Goal: Transaction & Acquisition: Purchase product/service

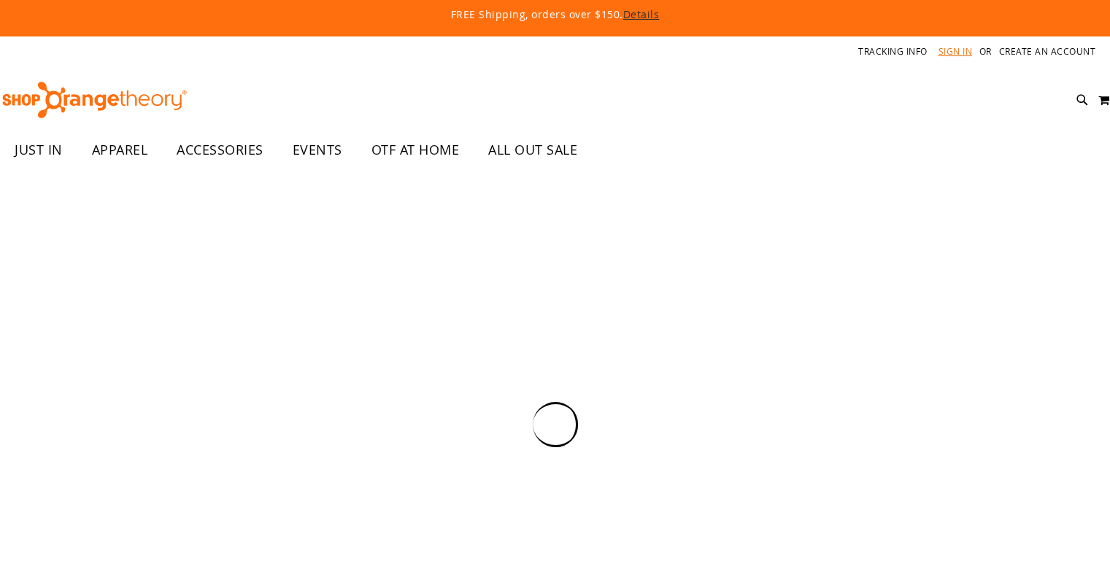
click at [955, 55] on link "Sign In" at bounding box center [955, 51] width 34 height 12
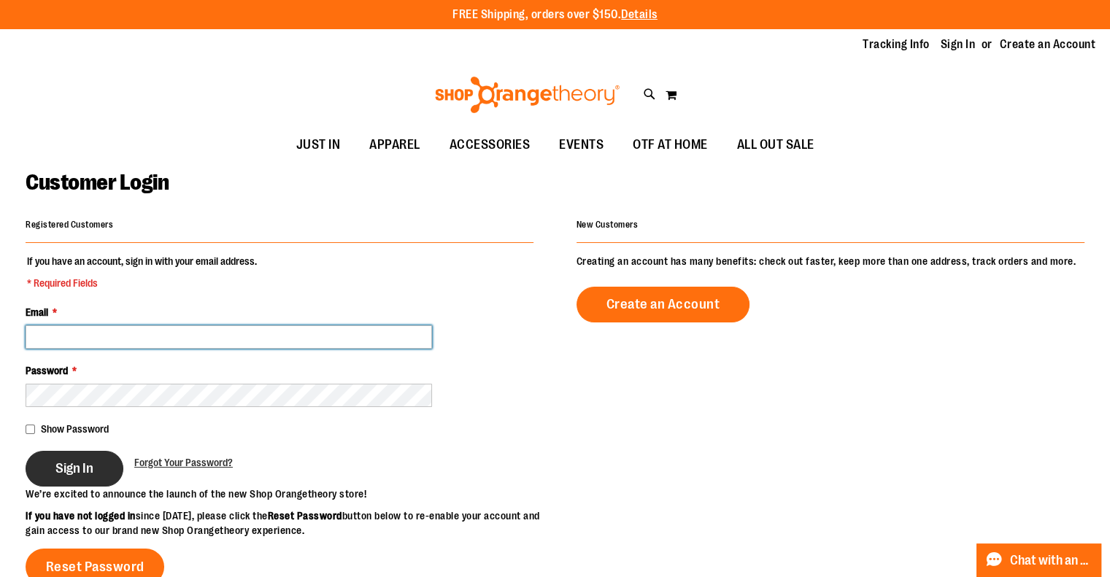
type input "**********"
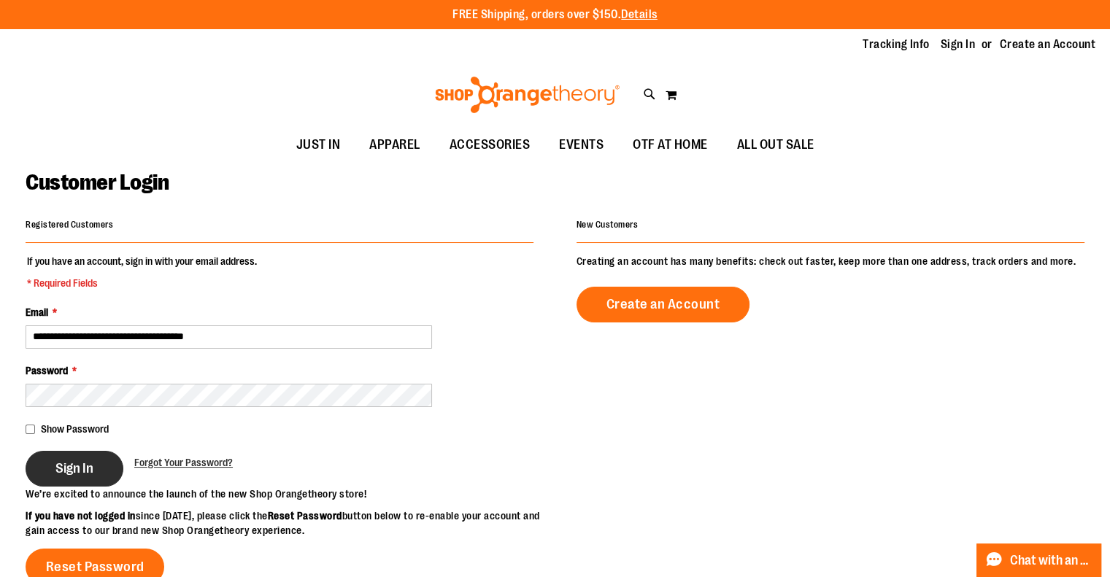
type input "**********"
click at [82, 475] on button "Sign In" at bounding box center [75, 469] width 98 height 36
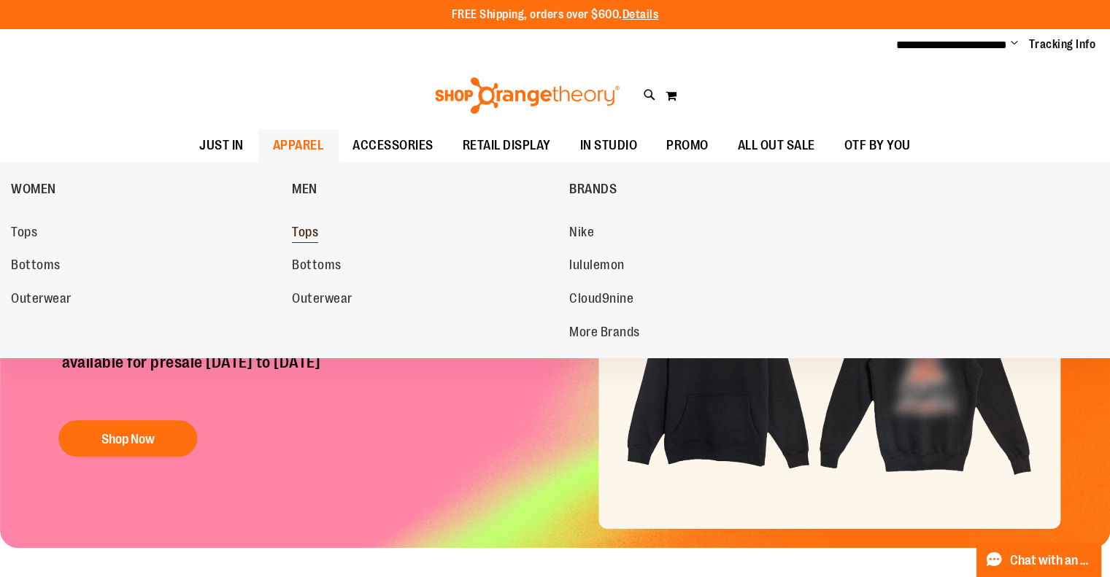
type input "**********"
click at [310, 233] on span "Tops" at bounding box center [305, 234] width 26 height 18
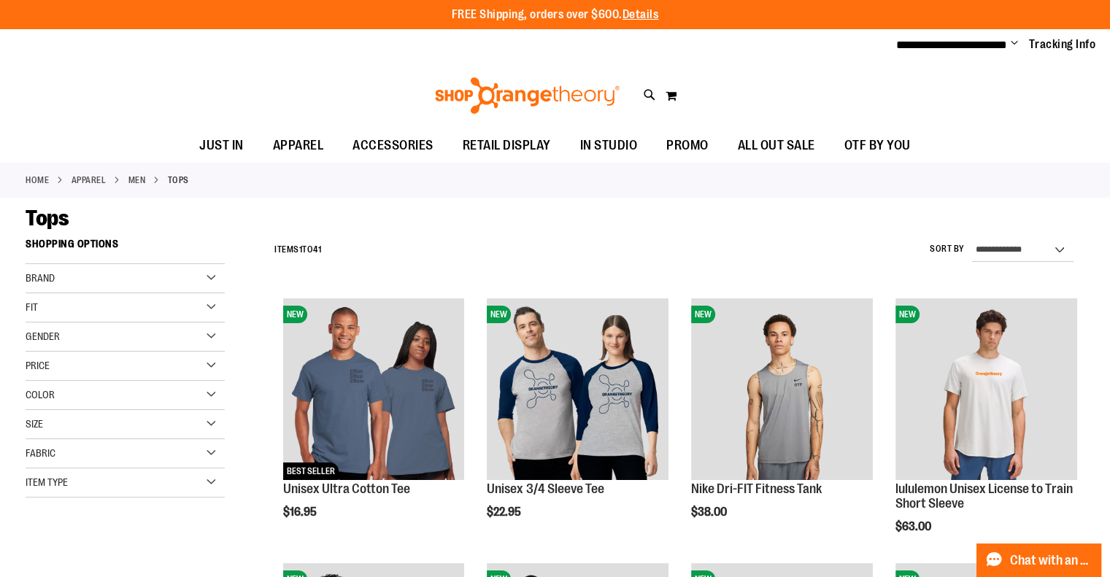
type input "**********"
click at [66, 275] on div "Brand" at bounding box center [125, 278] width 199 height 29
click at [60, 277] on div "Brand" at bounding box center [125, 278] width 199 height 29
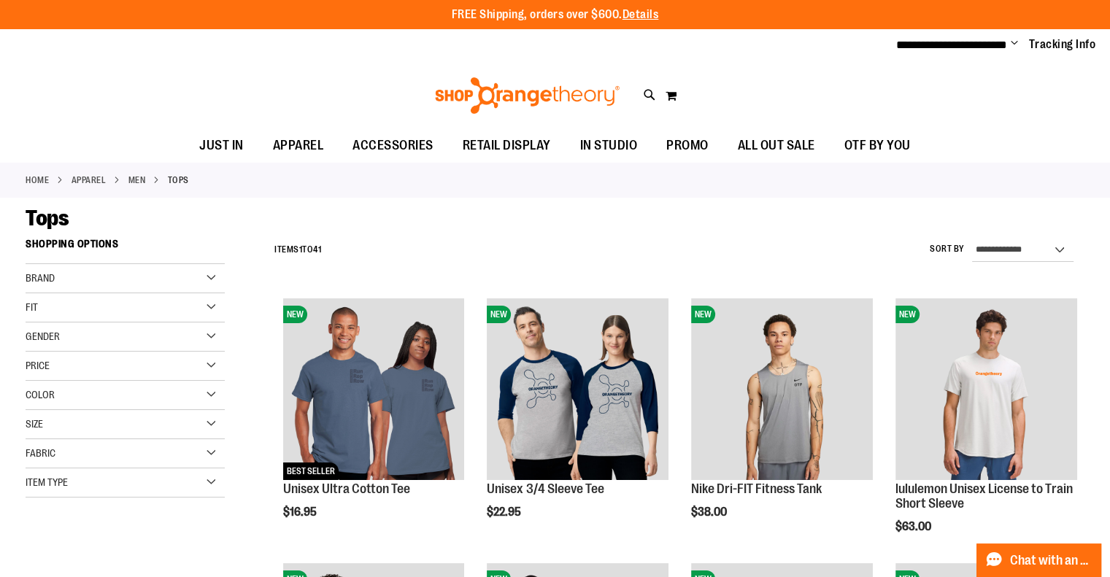
click at [55, 310] on div "Fit" at bounding box center [125, 307] width 199 height 29
click at [104, 452] on div "Gender" at bounding box center [125, 454] width 199 height 29
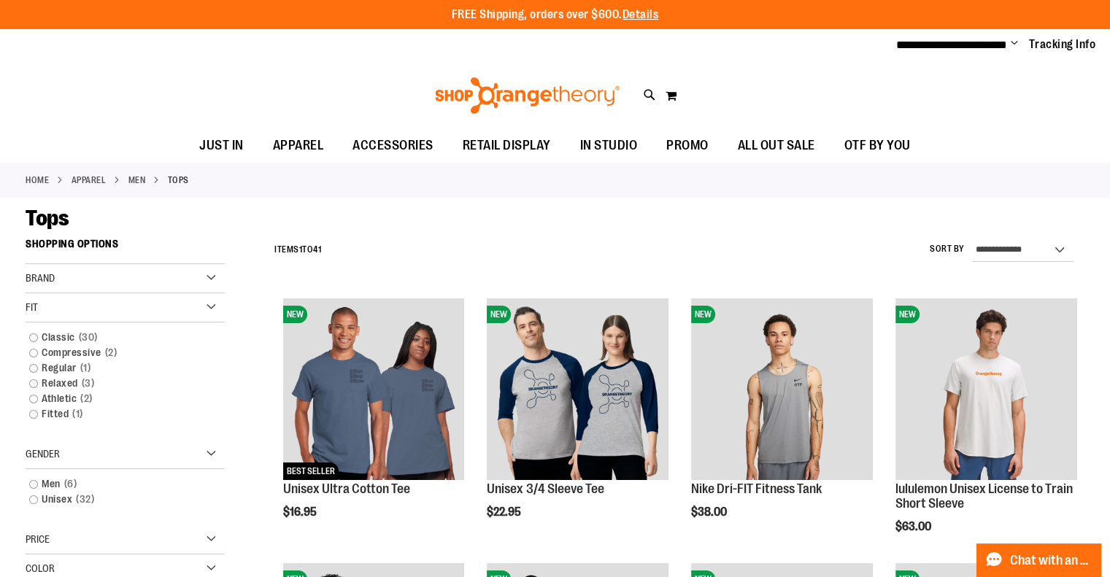
click at [104, 452] on div "Gender" at bounding box center [125, 454] width 199 height 29
click at [74, 484] on div "Price" at bounding box center [125, 483] width 199 height 29
click at [93, 298] on div "Fit" at bounding box center [125, 307] width 199 height 29
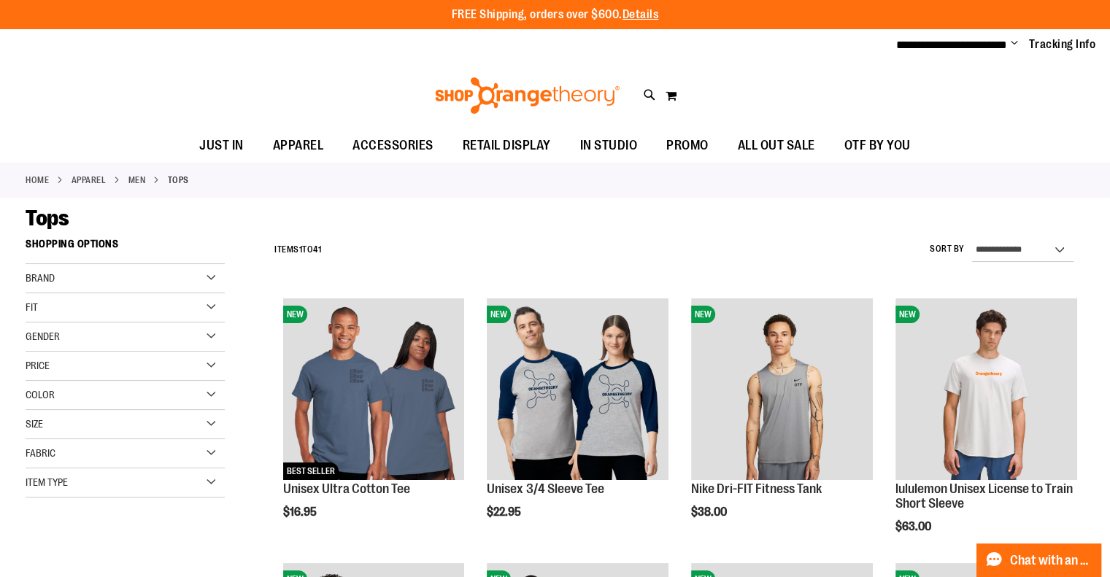
click at [84, 480] on div "Item Type" at bounding box center [125, 482] width 199 height 29
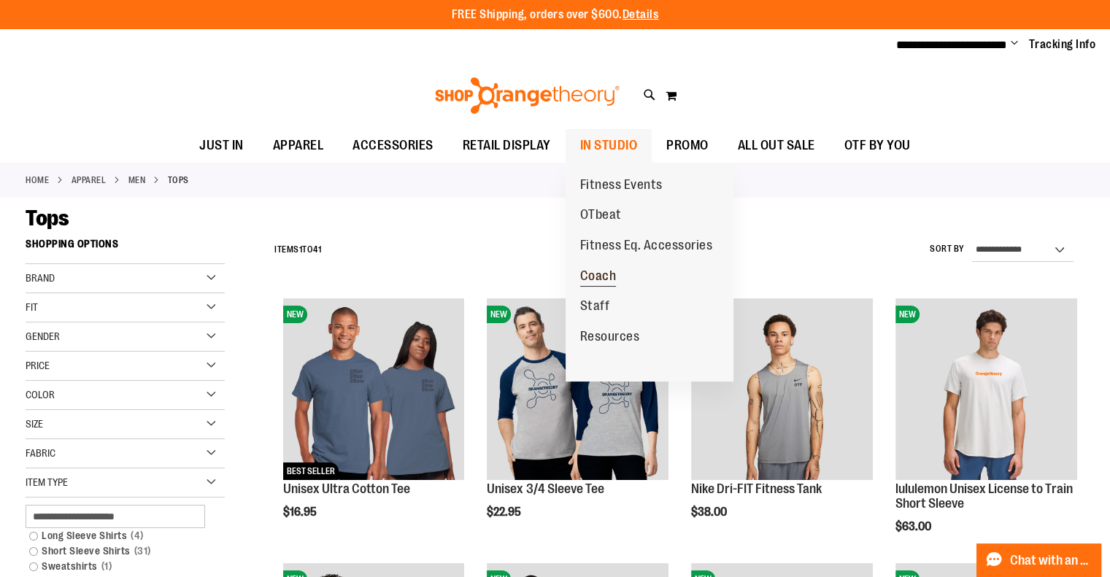
click at [613, 272] on span "Coach" at bounding box center [598, 278] width 36 height 18
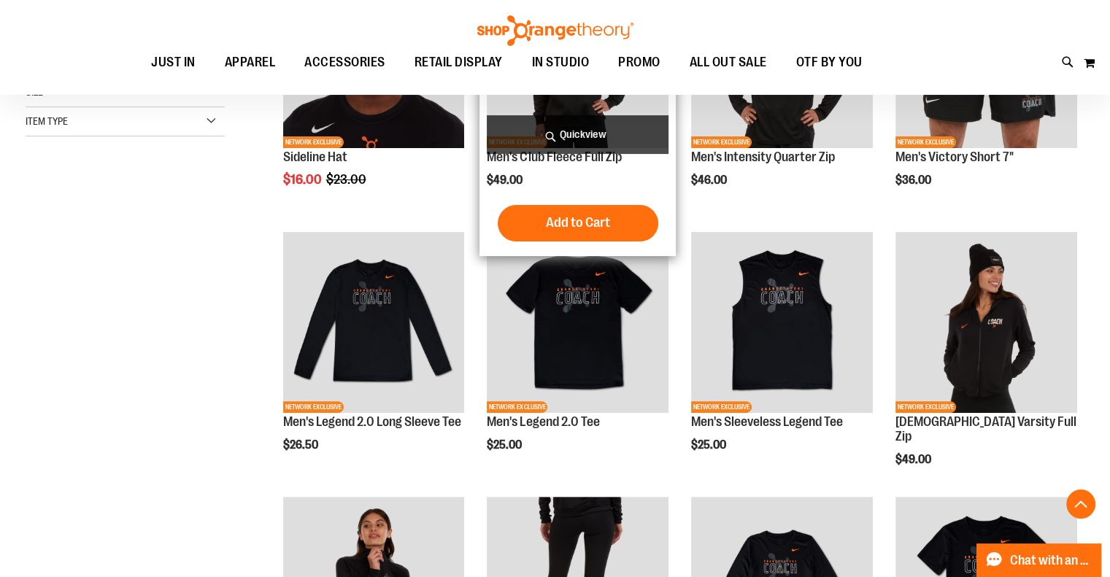
scroll to position [338, 0]
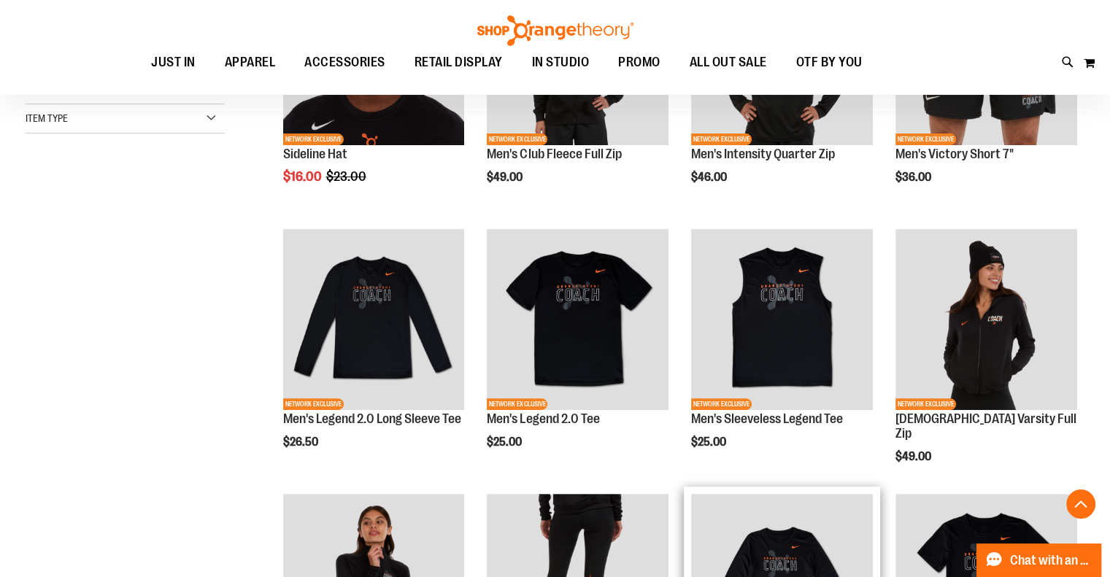
scroll to position [322, 0]
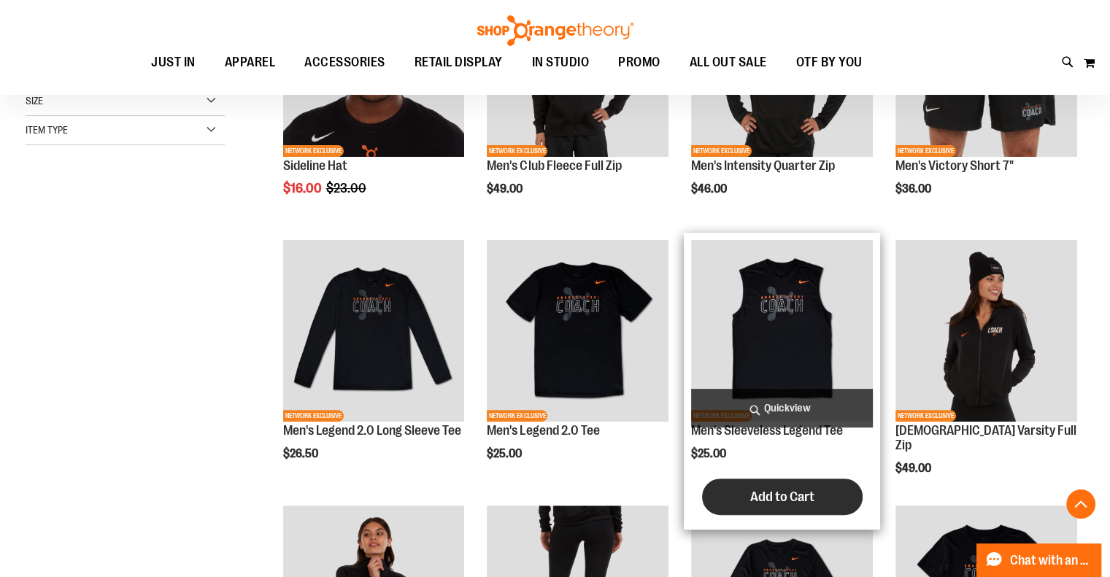
type input "**********"
click at [770, 498] on span "Add to Cart" at bounding box center [782, 497] width 64 height 16
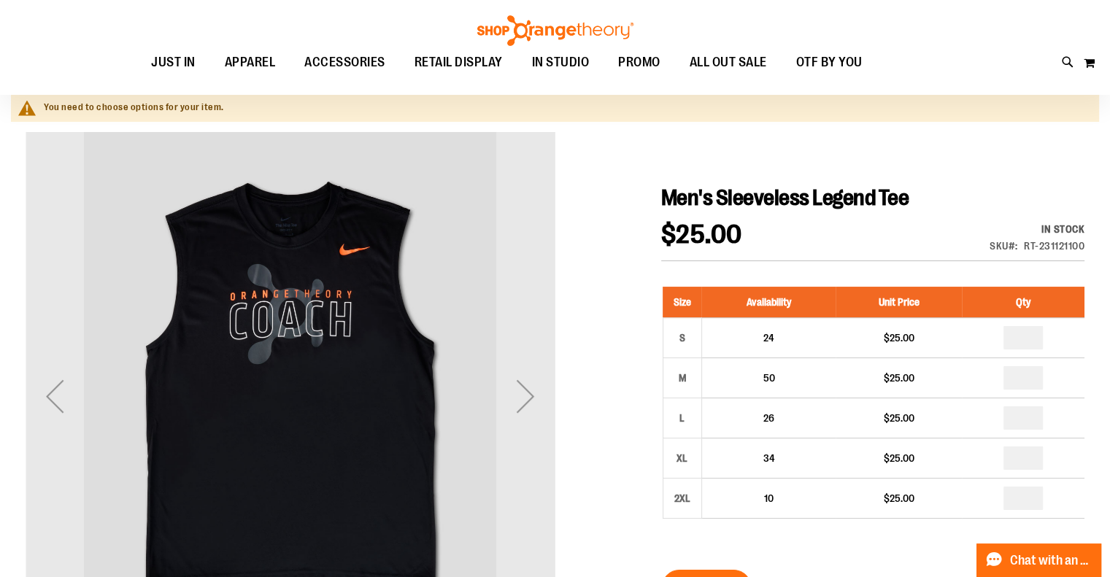
scroll to position [119, 0]
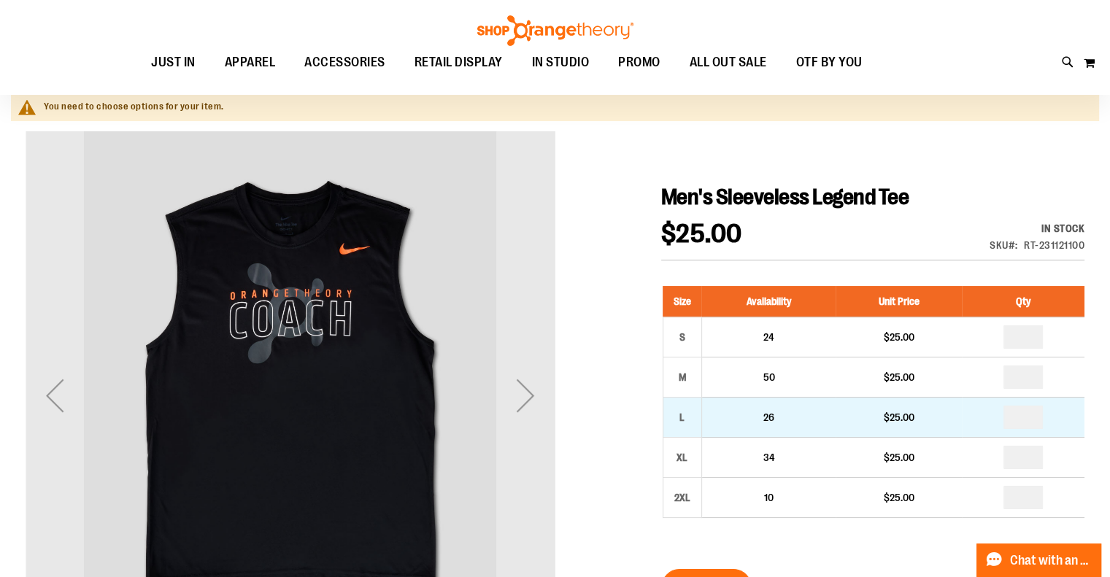
type input "**********"
click at [1028, 420] on input "number" at bounding box center [1022, 417] width 39 height 23
type input "*"
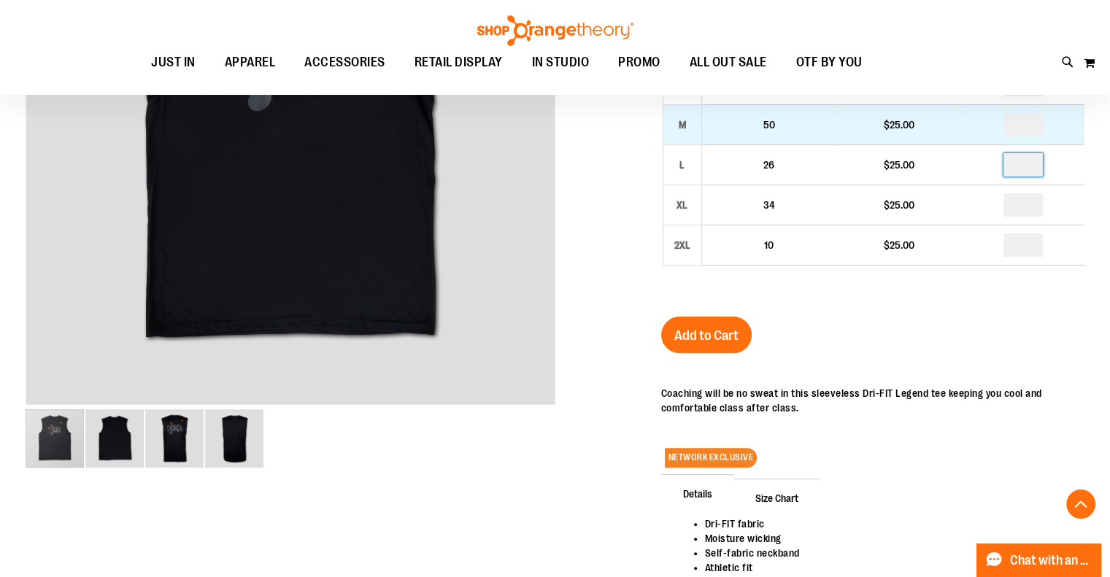
scroll to position [347, 0]
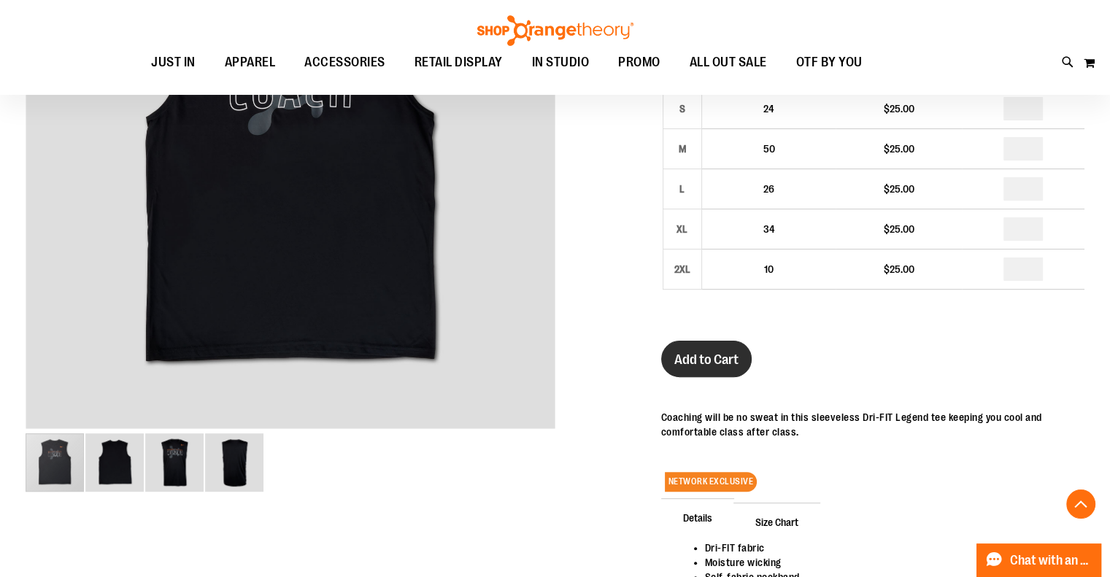
click at [714, 364] on span "Add to Cart" at bounding box center [706, 360] width 64 height 16
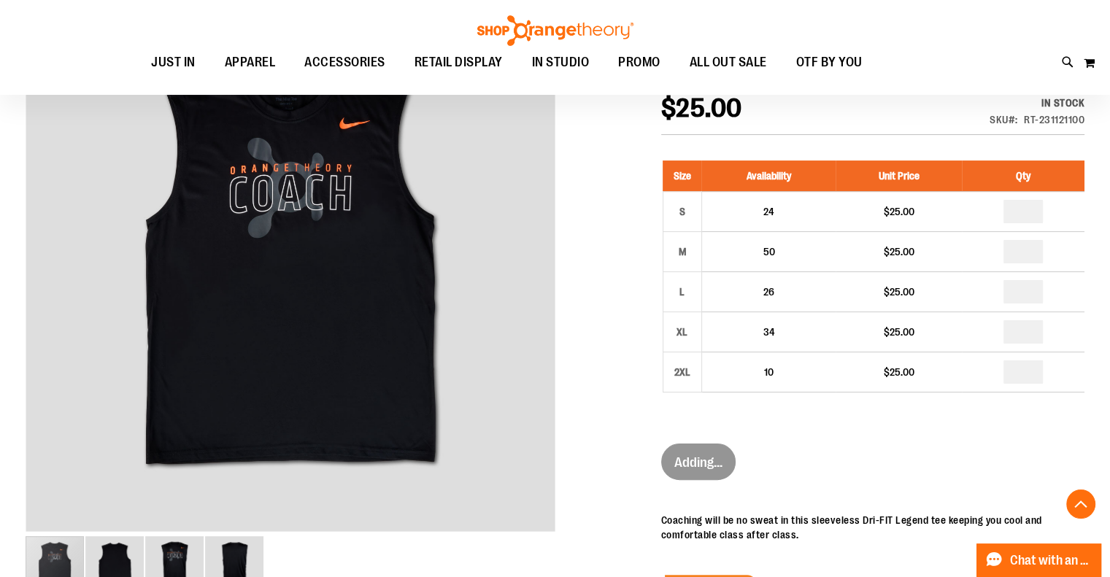
scroll to position [250, 0]
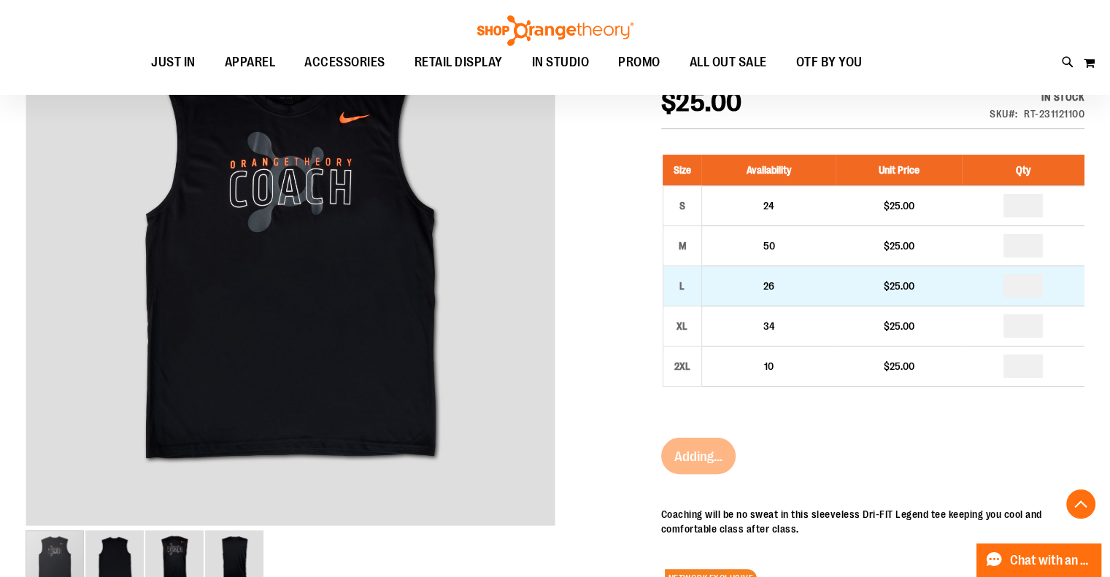
click at [817, 291] on td "26" at bounding box center [768, 286] width 134 height 40
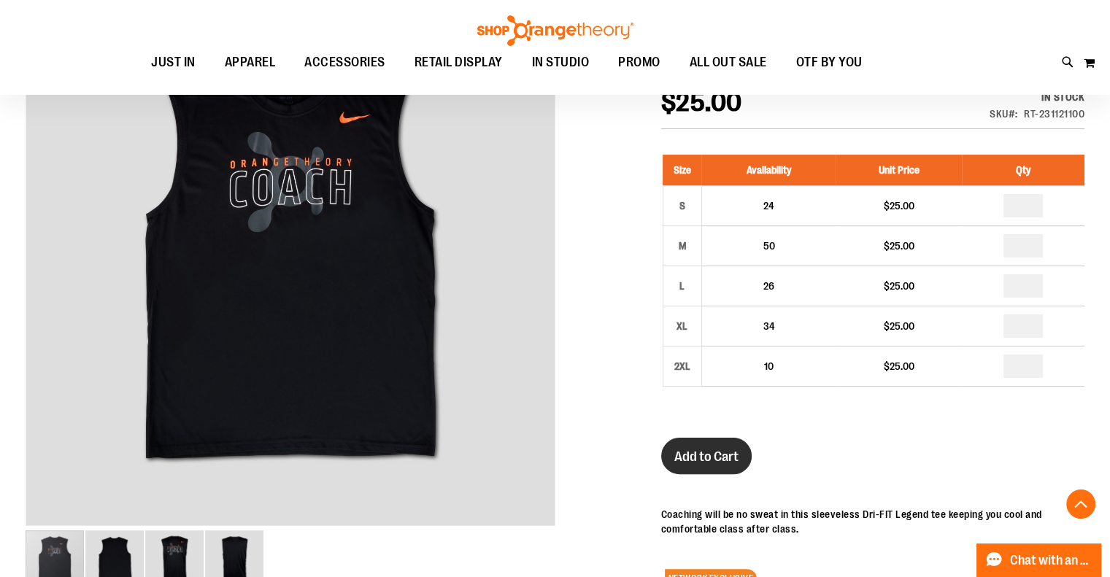
click at [706, 460] on span "Add to Cart" at bounding box center [706, 457] width 64 height 16
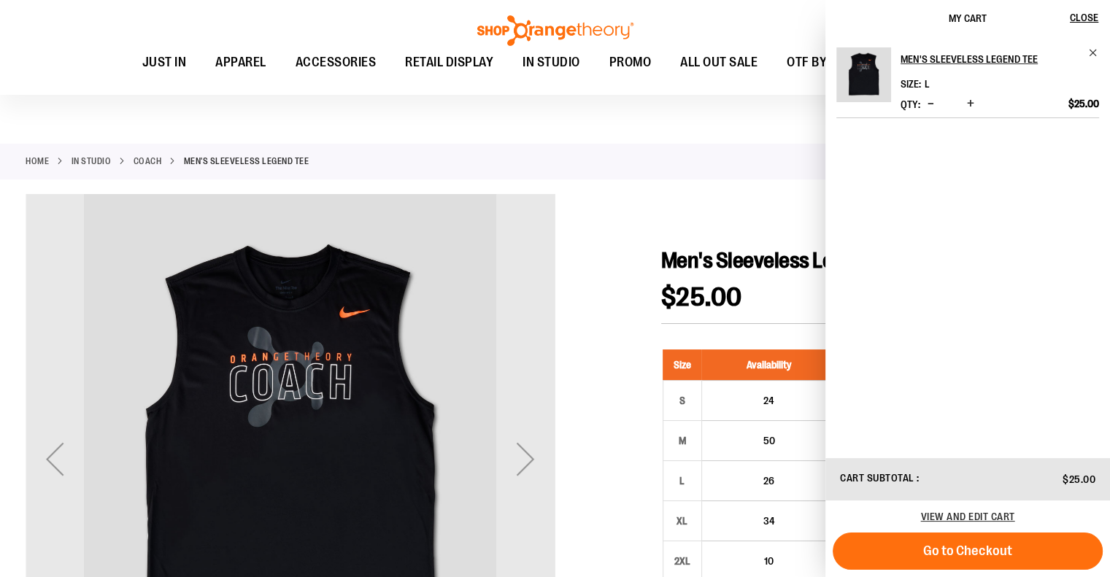
scroll to position [0, 0]
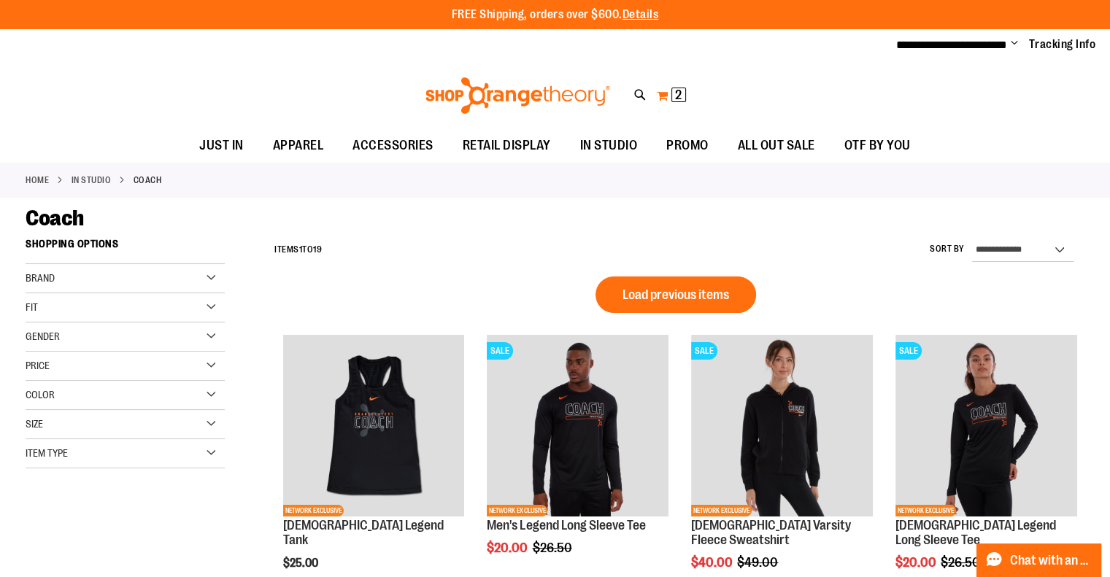
type input "**********"
click at [664, 93] on button "My Cart 2 2 items" at bounding box center [671, 95] width 31 height 23
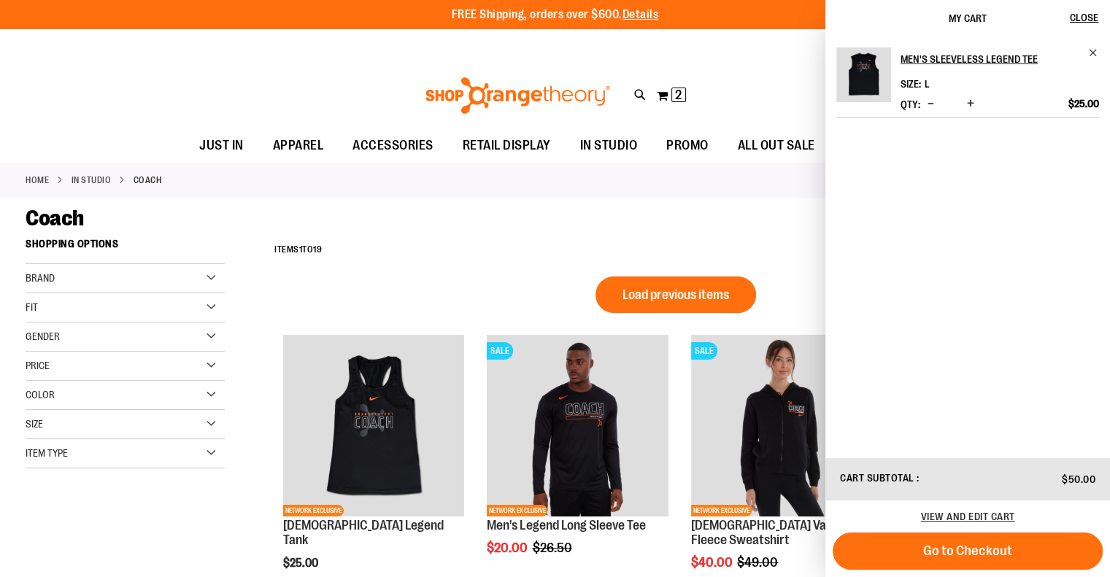
click at [930, 104] on span "Decrease product quantity" at bounding box center [930, 103] width 7 height 15
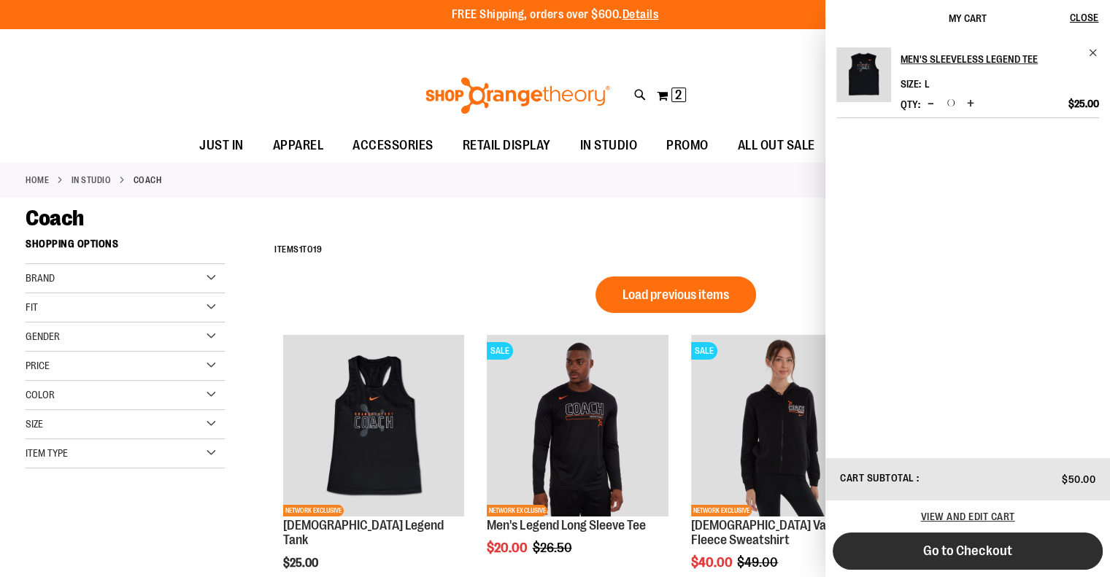
click at [976, 551] on span "Go to Checkout" at bounding box center [967, 551] width 89 height 16
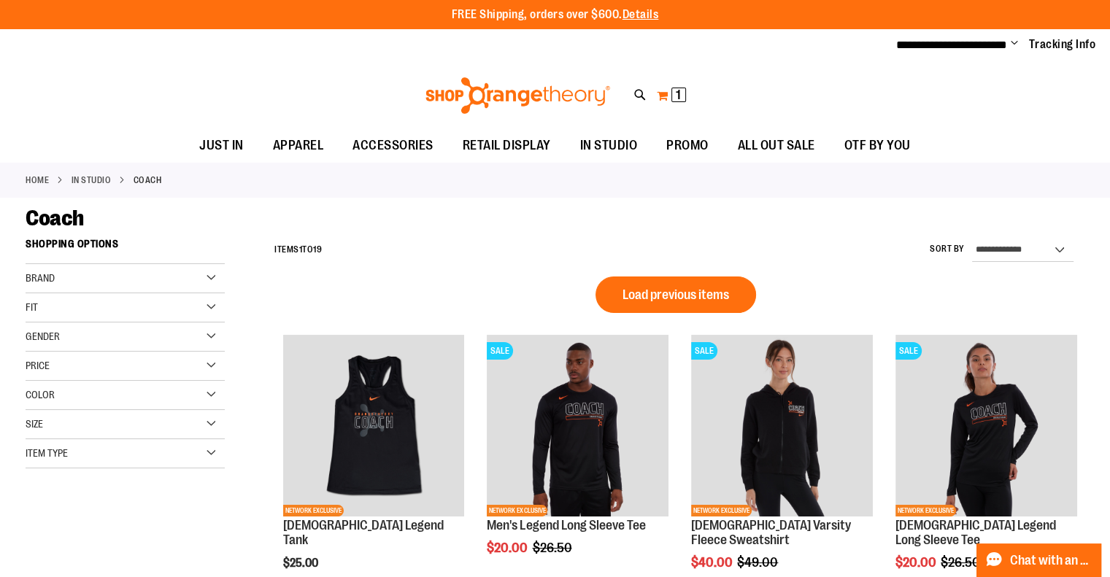
click at [665, 97] on button "My Cart 1 1 items" at bounding box center [671, 95] width 31 height 23
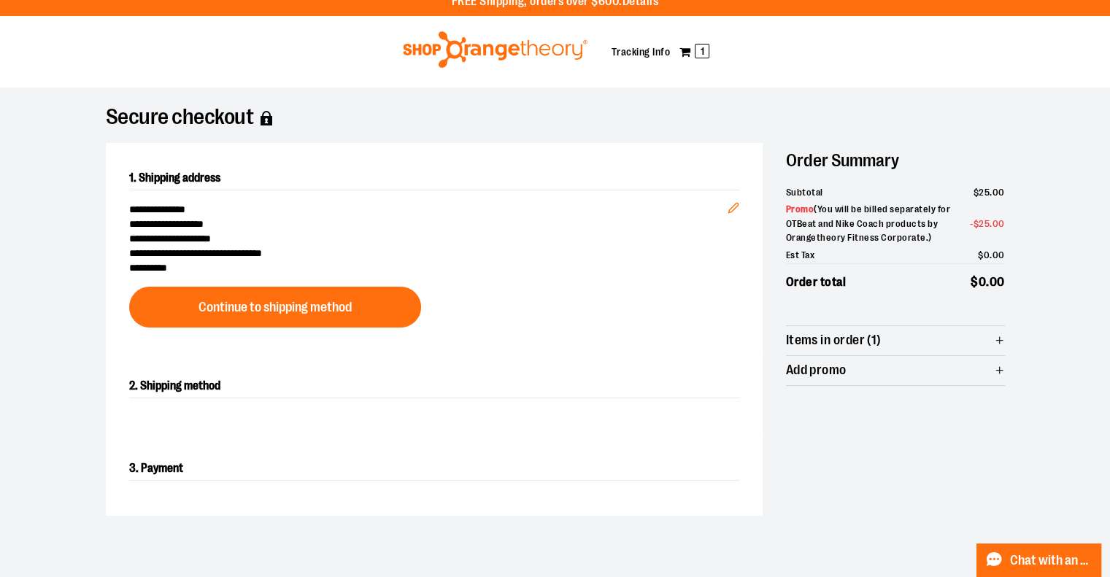
scroll to position [37, 0]
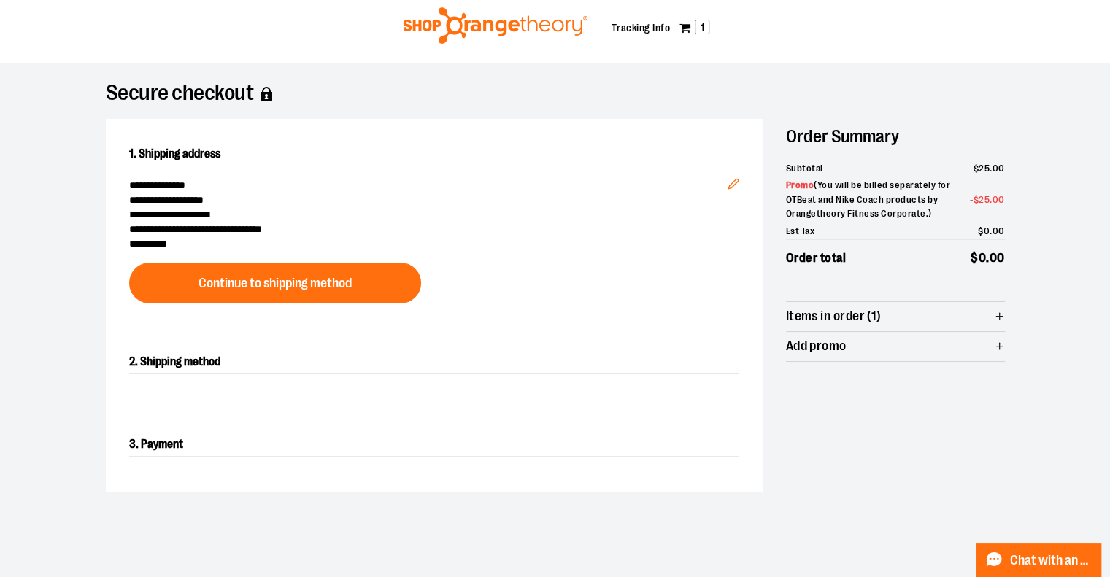
click at [393, 287] on button "Continue to shipping method" at bounding box center [275, 283] width 292 height 41
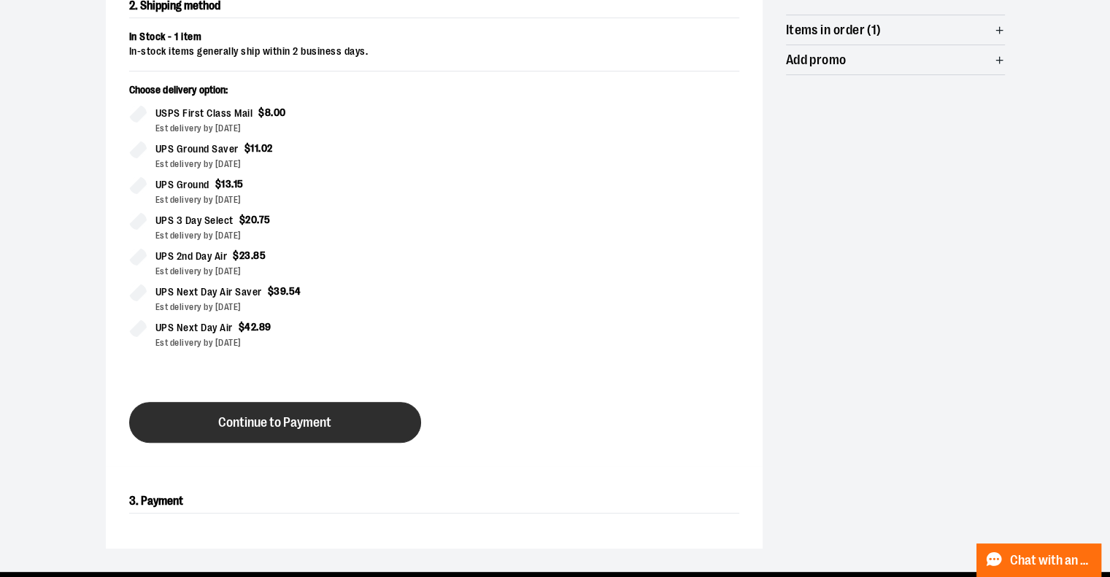
scroll to position [340, 0]
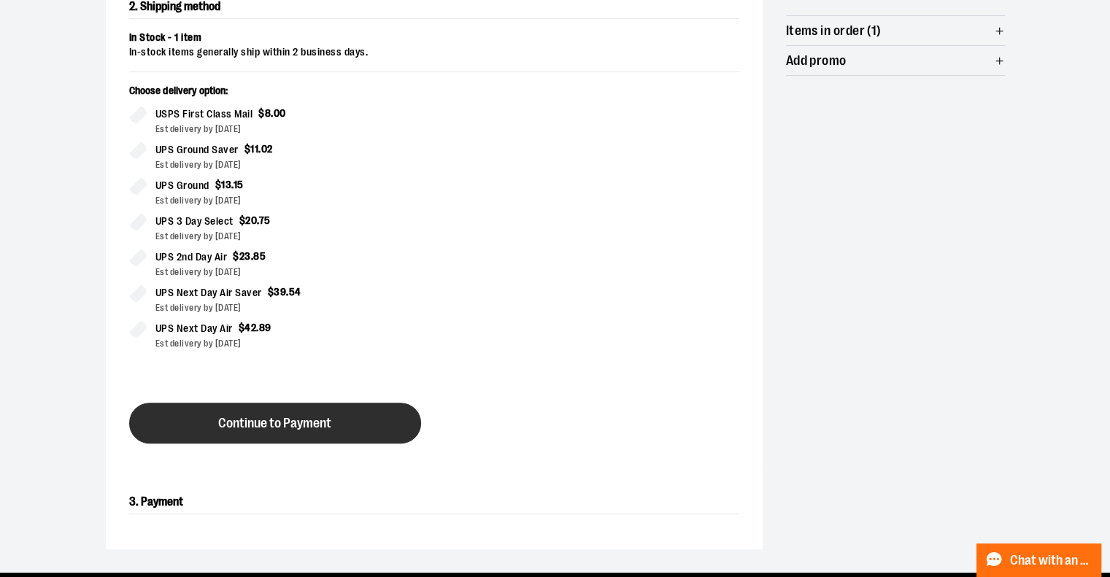
click at [358, 428] on button "Continue to Payment" at bounding box center [275, 423] width 292 height 41
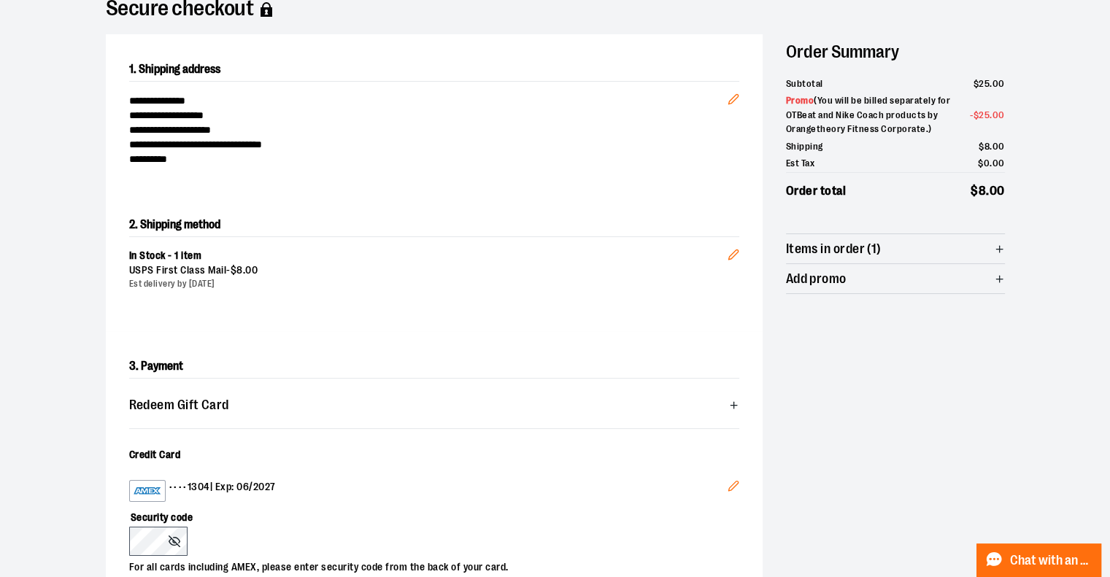
scroll to position [0, 0]
